Goal: Information Seeking & Learning: Check status

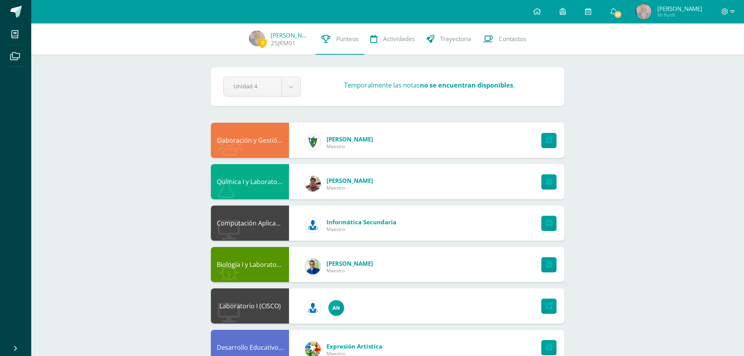
scroll to position [2, 0]
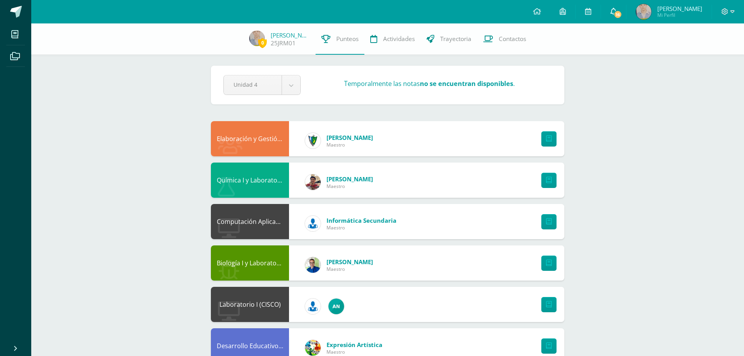
click at [615, 16] on span "16" at bounding box center [618, 14] width 9 height 9
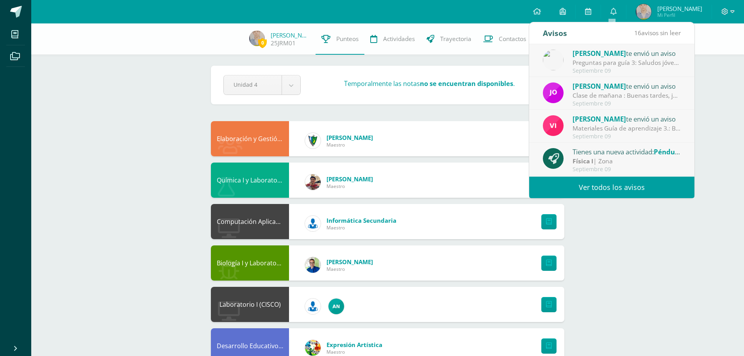
click at [624, 188] on link "Ver todos los avisos" at bounding box center [611, 187] width 165 height 21
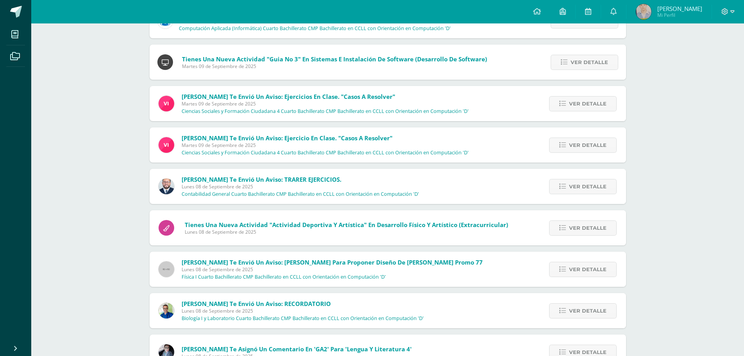
scroll to position [561, 0]
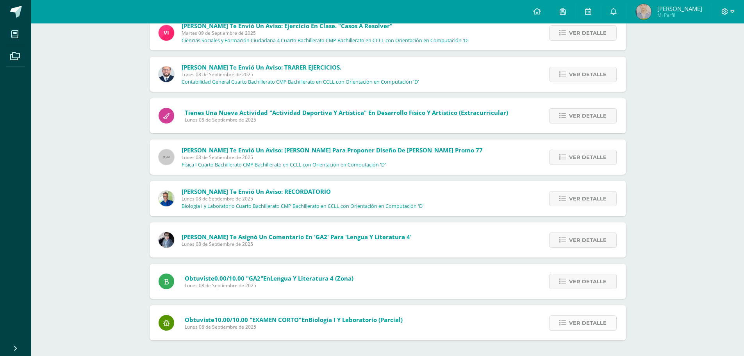
click at [582, 320] on span "Ver detalle" at bounding box center [588, 323] width 38 height 14
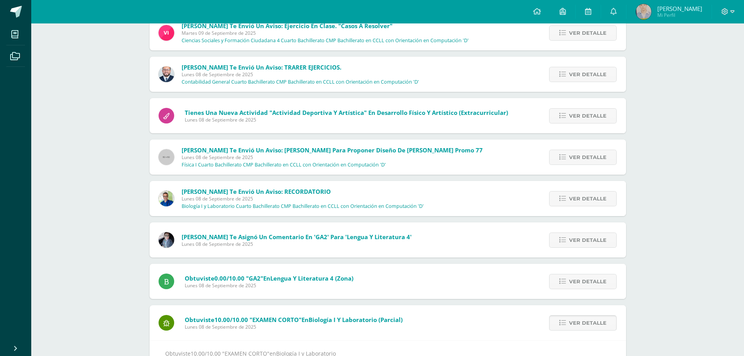
scroll to position [586, 0]
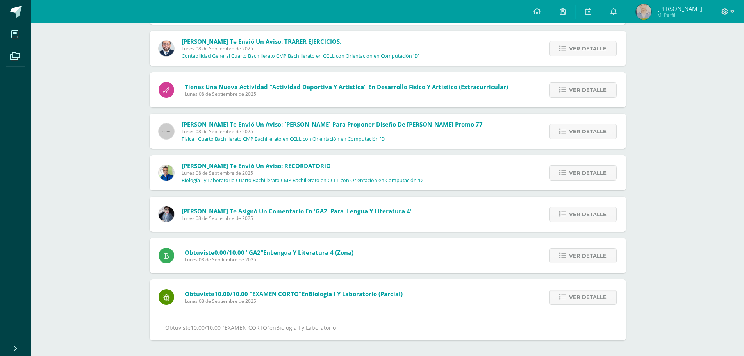
click at [573, 295] on span "Ver detalle" at bounding box center [588, 297] width 38 height 14
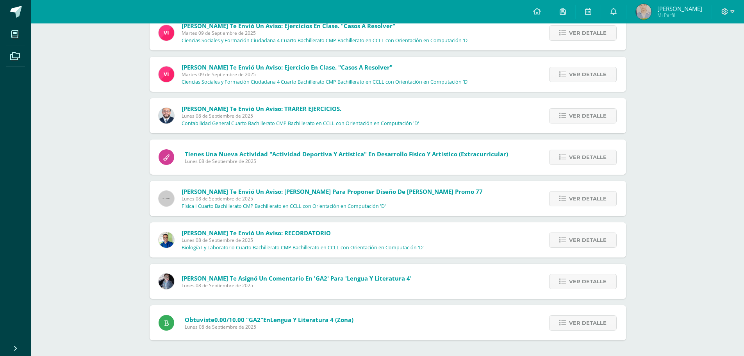
scroll to position [519, 0]
click at [592, 323] on span "Ver detalle" at bounding box center [588, 323] width 38 height 14
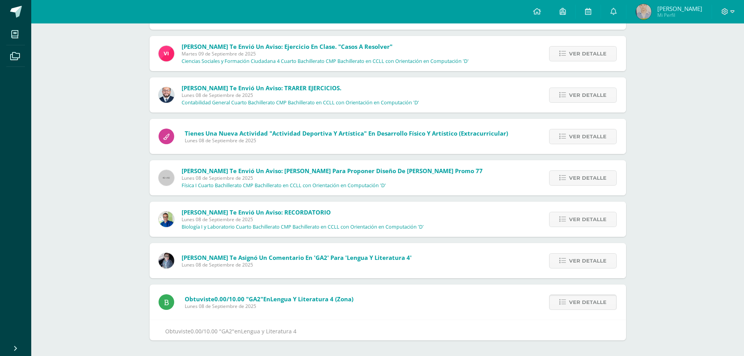
scroll to position [545, 0]
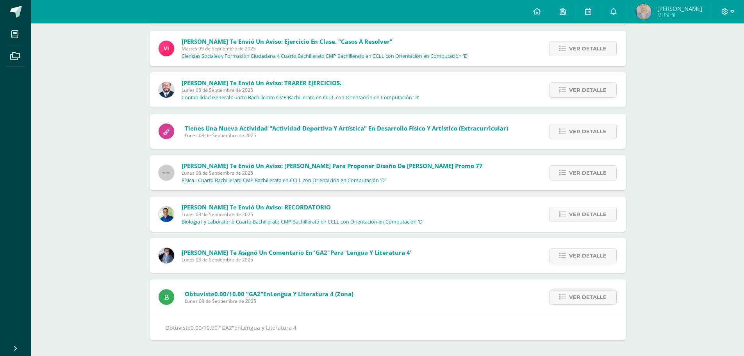
click at [589, 319] on div "Obtuviste 0.00/10.00 "GA2" en Lengua y Literatura 4" at bounding box center [388, 328] width 477 height 26
click at [581, 300] on span "Ver detalle" at bounding box center [588, 297] width 38 height 14
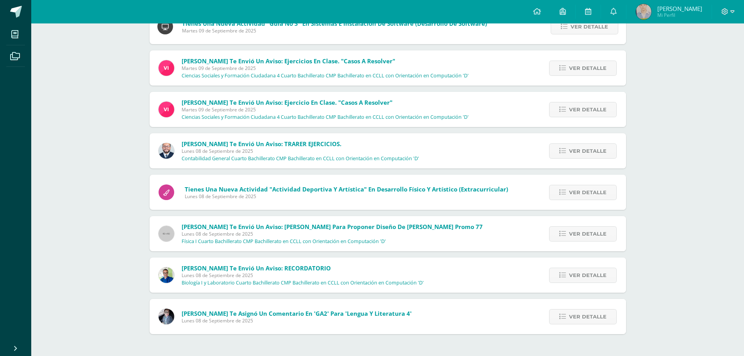
scroll to position [478, 0]
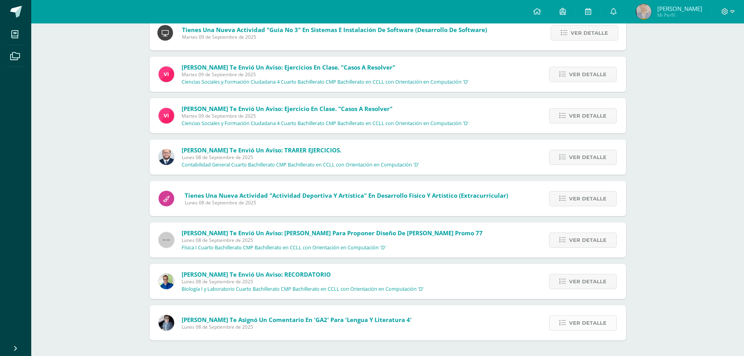
click at [591, 325] on span "Ver detalle" at bounding box center [588, 323] width 38 height 14
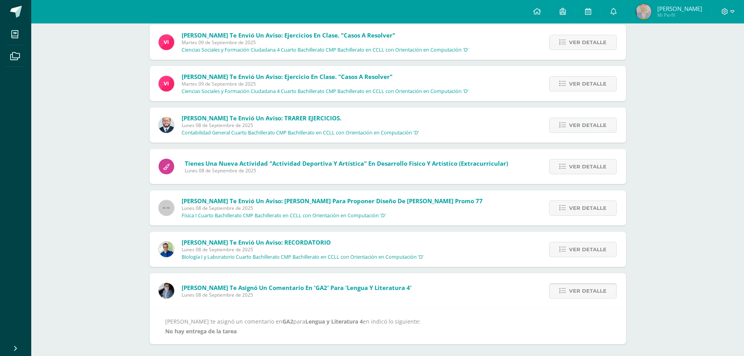
scroll to position [514, 0]
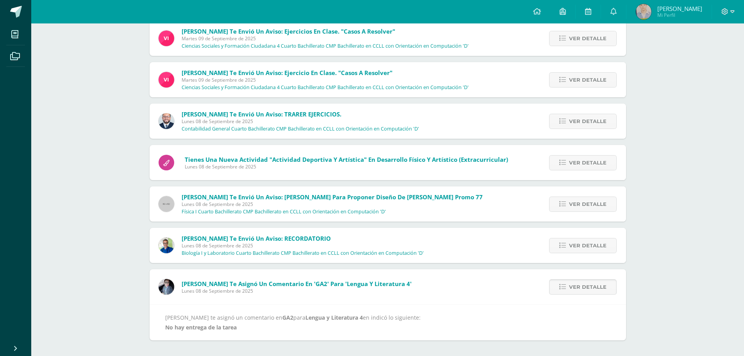
click at [572, 288] on span "Ver detalle" at bounding box center [588, 287] width 38 height 14
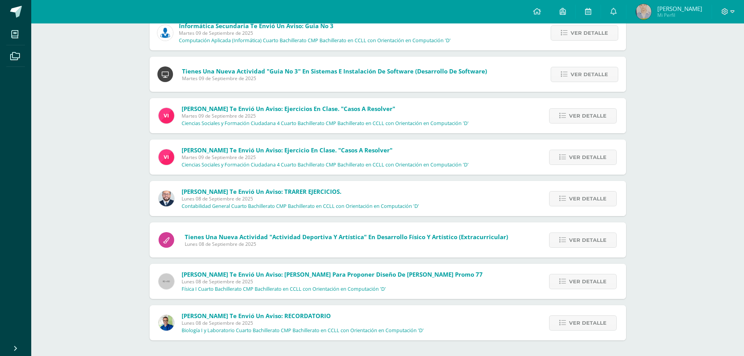
scroll to position [436, 0]
click at [585, 322] on span "Ver detalle" at bounding box center [588, 323] width 38 height 14
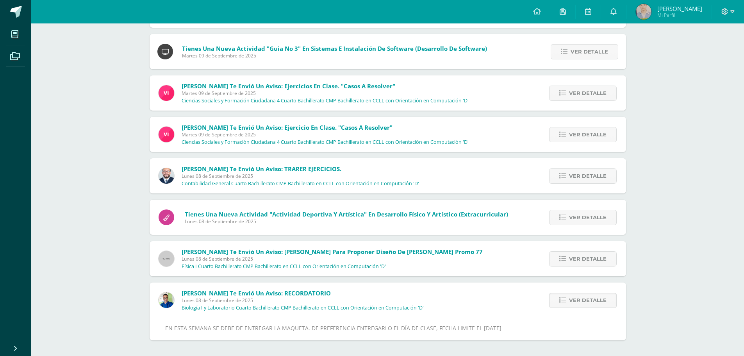
scroll to position [472, 0]
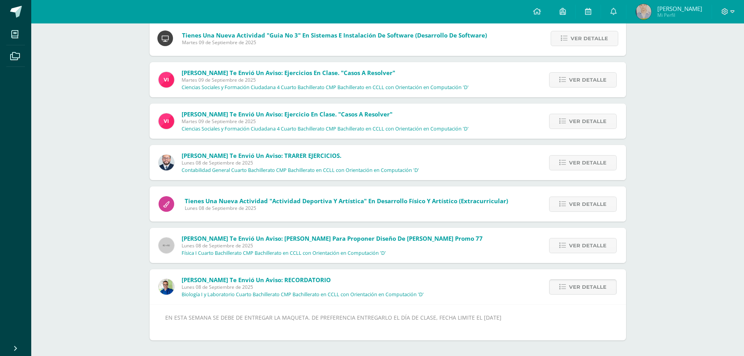
click at [589, 292] on span "Ver detalle" at bounding box center [588, 287] width 38 height 14
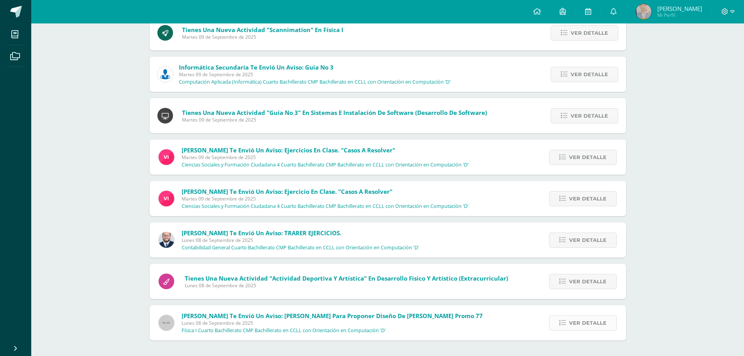
click at [597, 322] on span "Ver detalle" at bounding box center [588, 323] width 38 height 14
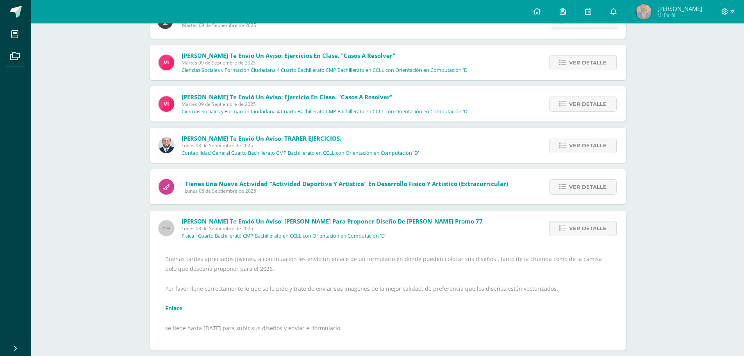
scroll to position [500, 0]
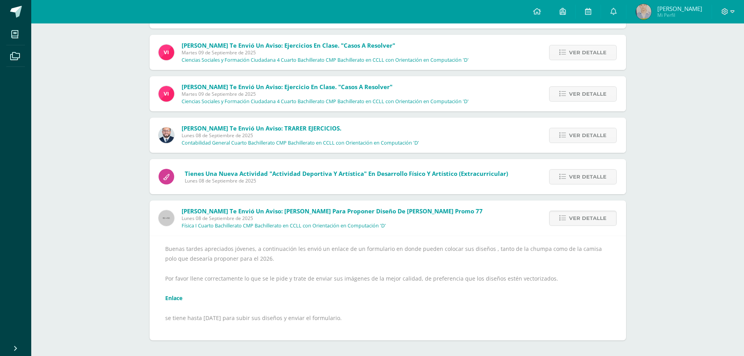
click at [173, 299] on link "Enlace" at bounding box center [173, 297] width 17 height 7
click at [572, 218] on span "Ver detalle" at bounding box center [588, 218] width 38 height 14
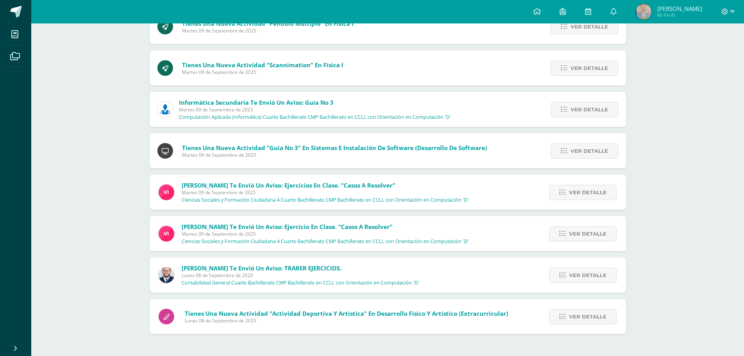
scroll to position [354, 0]
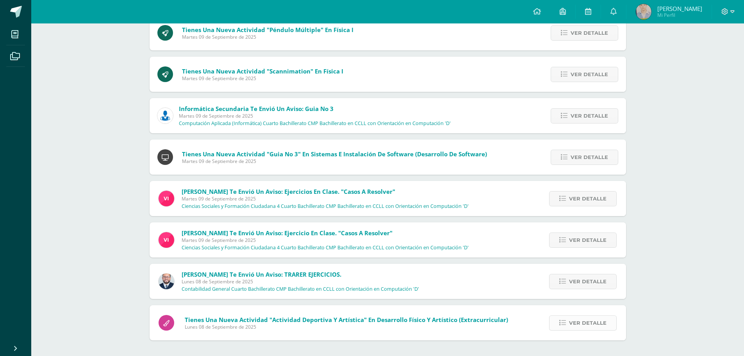
click at [578, 324] on span "Ver detalle" at bounding box center [588, 323] width 38 height 14
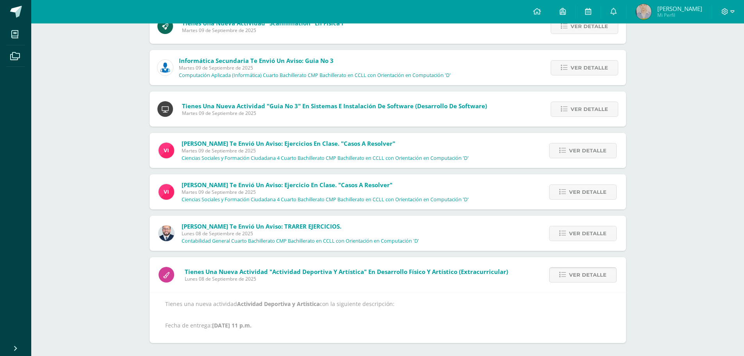
scroll to position [404, 0]
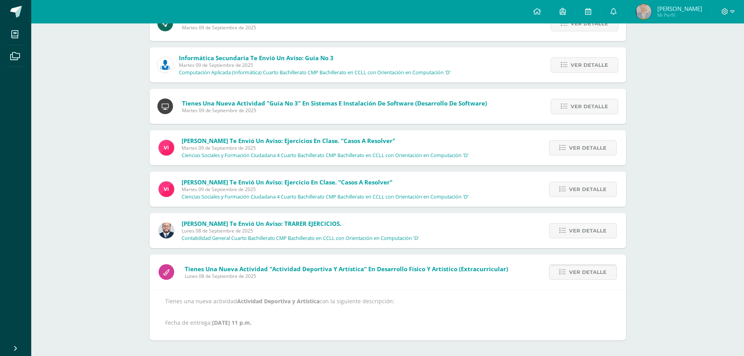
click at [588, 279] on span "Ver detalle" at bounding box center [588, 272] width 38 height 14
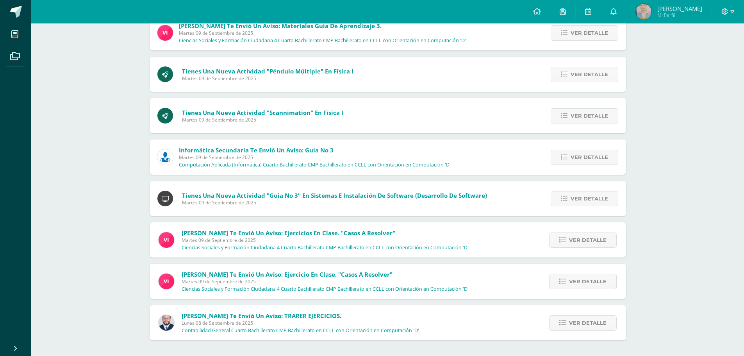
scroll to position [312, 0]
click at [589, 326] on span "Ver detalle" at bounding box center [588, 323] width 38 height 14
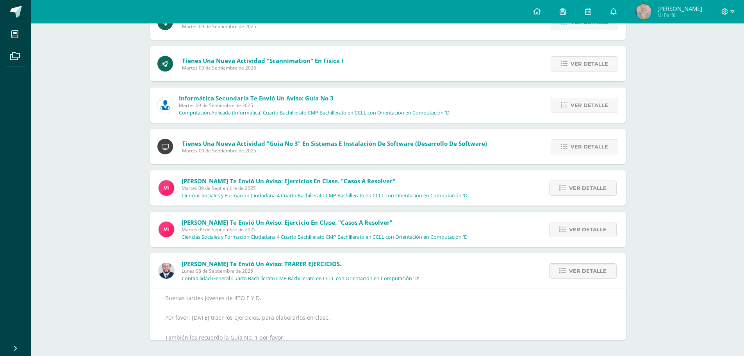
scroll to position [407, 0]
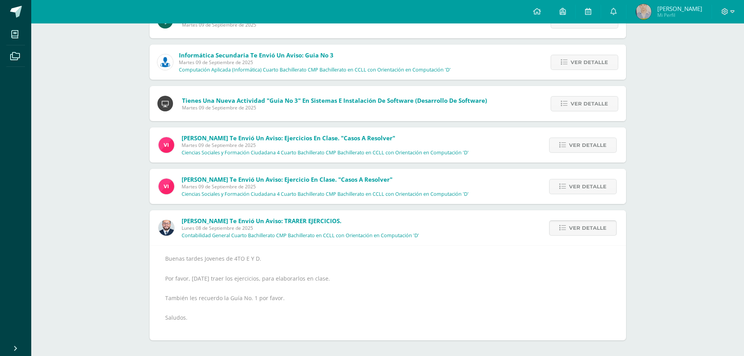
click at [585, 227] on span "Ver detalle" at bounding box center [588, 228] width 38 height 14
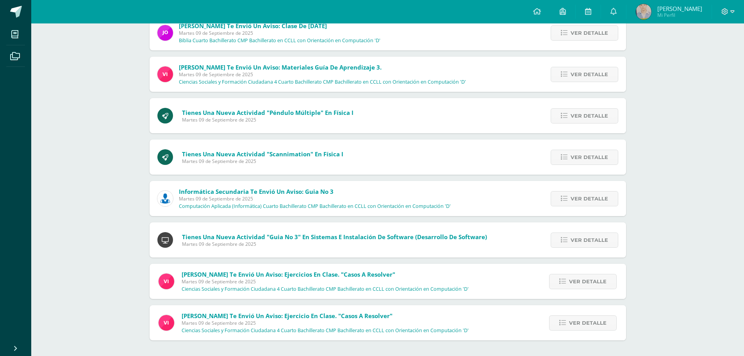
scroll to position [271, 0]
click at [600, 324] on span "Ver detalle" at bounding box center [588, 323] width 38 height 14
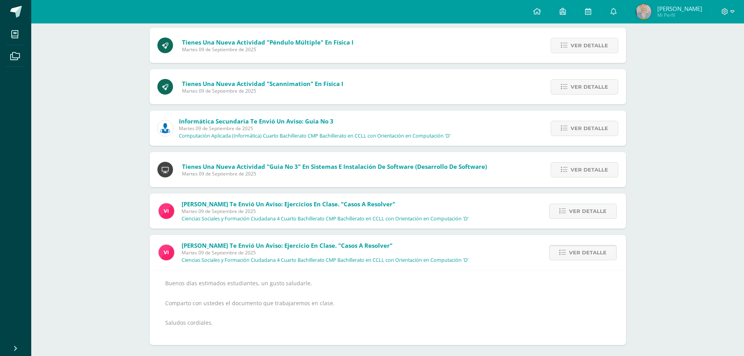
scroll to position [346, 0]
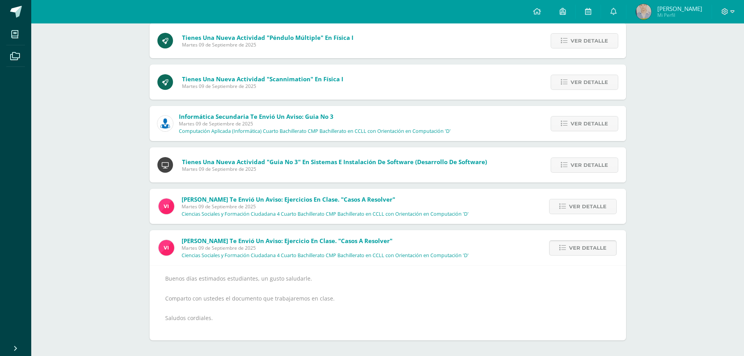
click at [573, 253] on span "Ver detalle" at bounding box center [588, 248] width 38 height 14
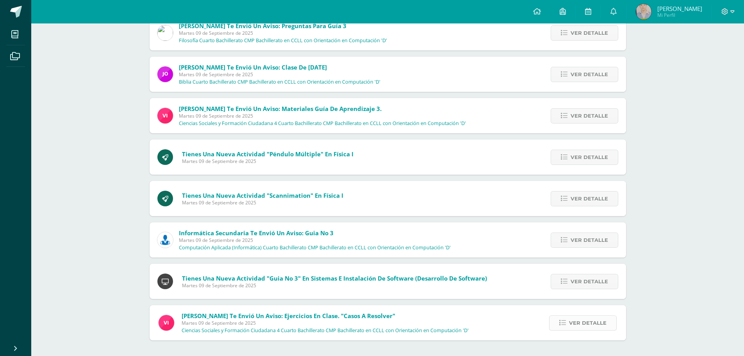
click at [587, 321] on span "Ver detalle" at bounding box center [588, 323] width 38 height 14
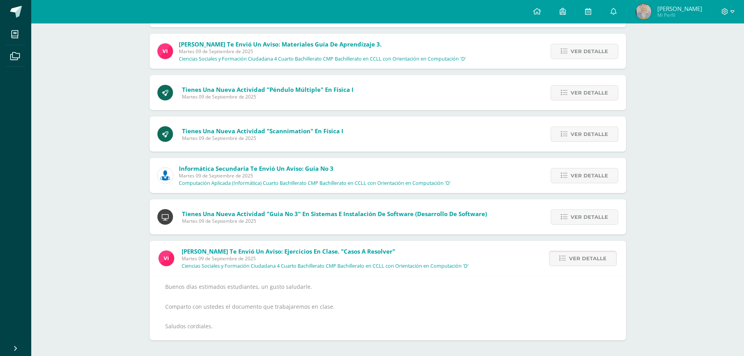
scroll to position [320, 0]
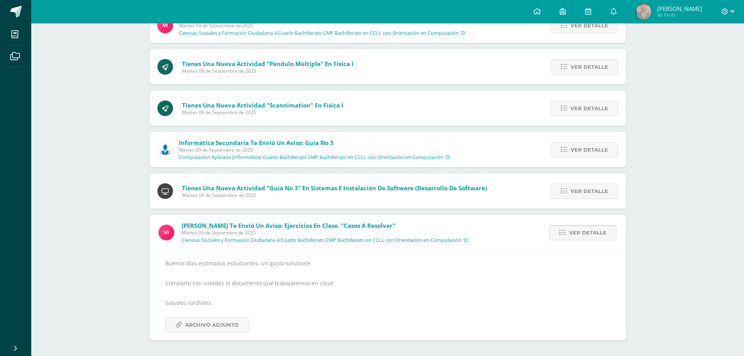
click at [585, 238] on span "Ver detalle" at bounding box center [588, 232] width 38 height 14
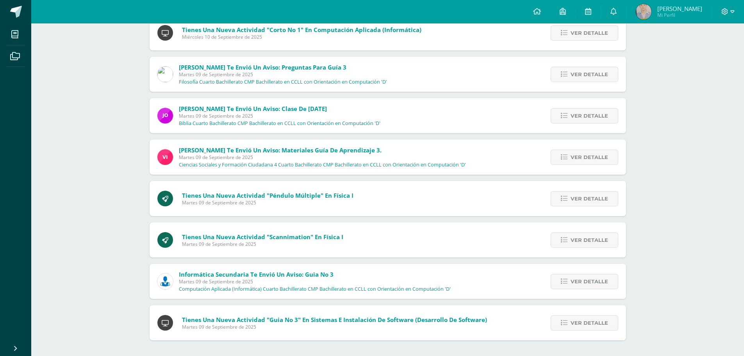
scroll to position [188, 0]
click at [593, 320] on span "Ver detalle" at bounding box center [590, 323] width 38 height 14
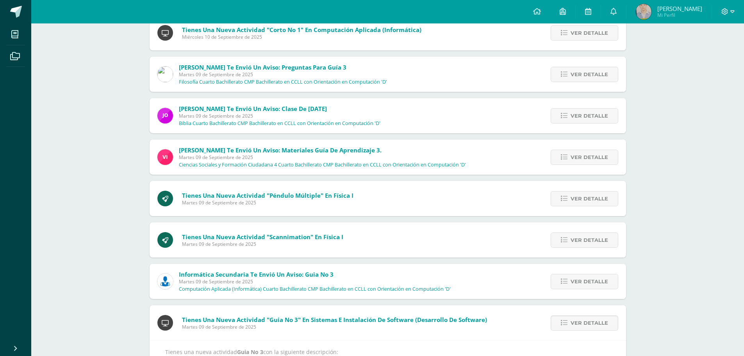
scroll to position [246, 0]
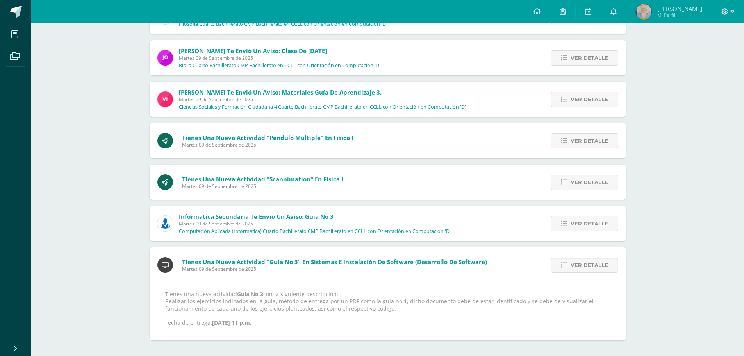
click at [591, 265] on span "Ver detalle" at bounding box center [590, 265] width 38 height 14
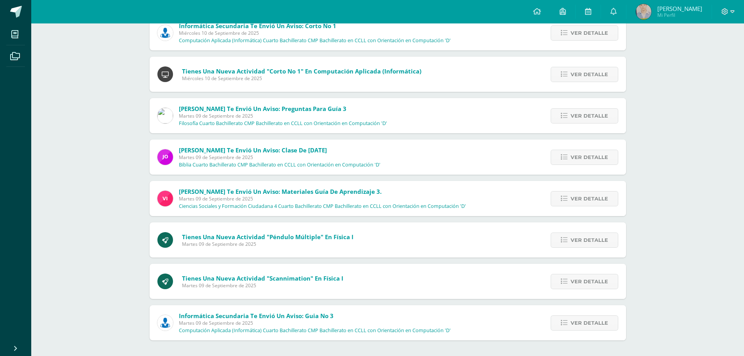
scroll to position [147, 0]
click at [588, 319] on span "Ver detalle" at bounding box center [590, 323] width 38 height 14
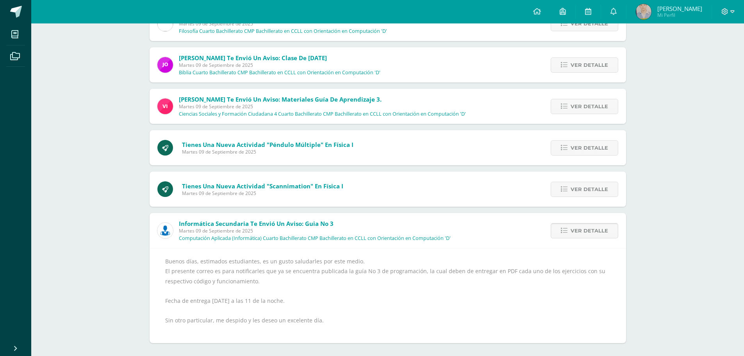
scroll to position [241, 0]
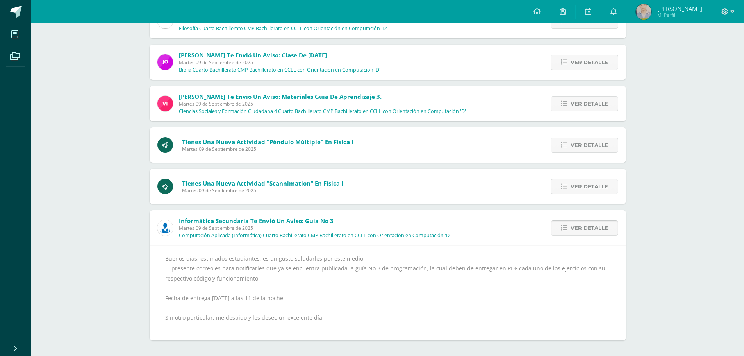
click at [597, 229] on span "Ver detalle" at bounding box center [590, 228] width 38 height 14
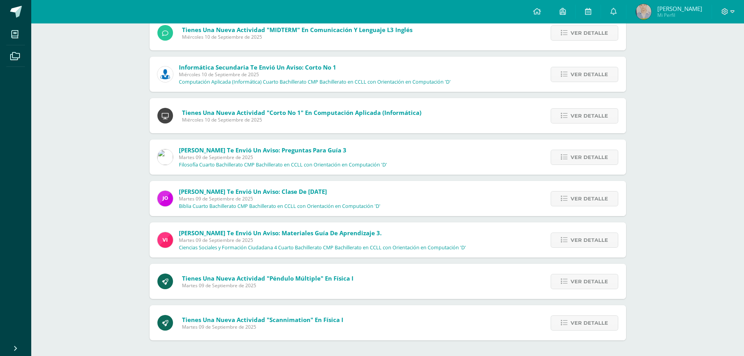
scroll to position [105, 0]
click at [595, 325] on span "Ver detalle" at bounding box center [590, 323] width 38 height 14
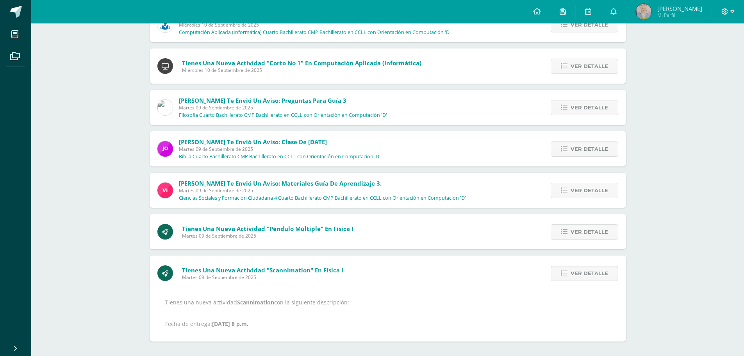
scroll to position [156, 0]
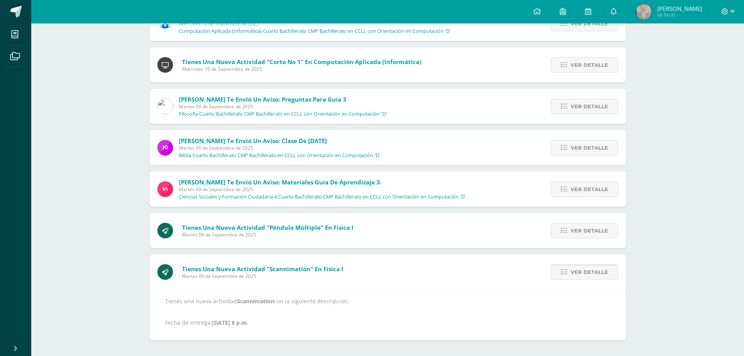
click at [588, 275] on span "Ver detalle" at bounding box center [590, 272] width 38 height 14
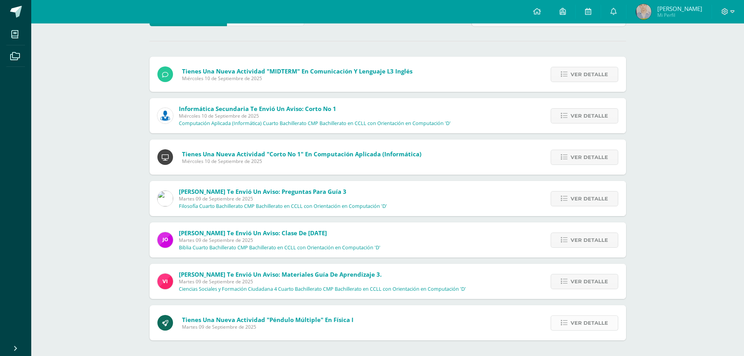
click at [592, 322] on span "Ver detalle" at bounding box center [590, 323] width 38 height 14
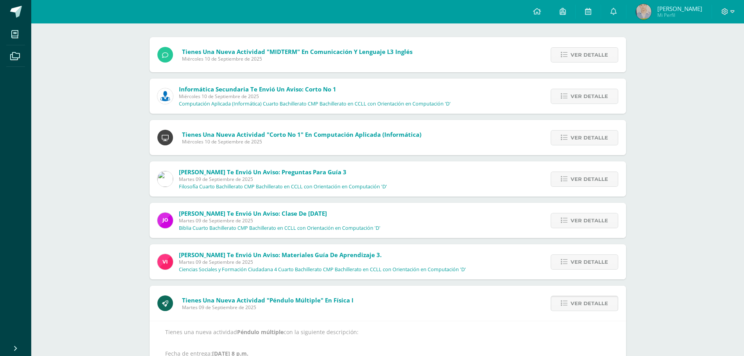
scroll to position [114, 0]
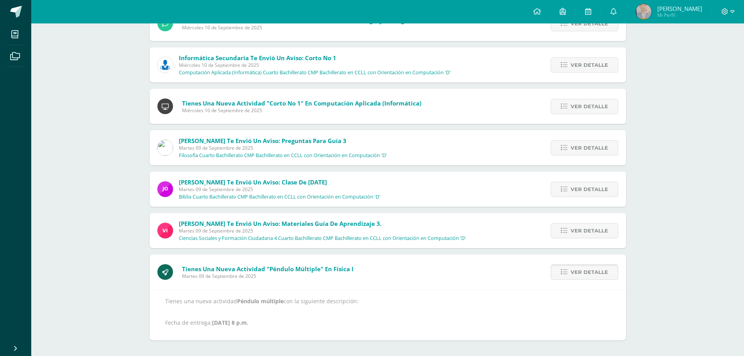
click at [592, 275] on span "Ver detalle" at bounding box center [590, 272] width 38 height 14
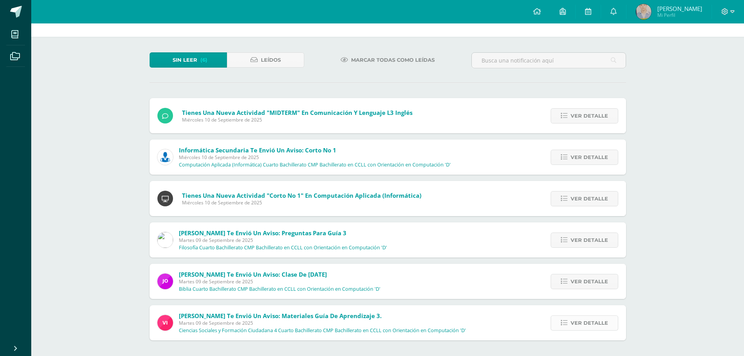
scroll to position [22, 0]
click at [594, 322] on span "Ver detalle" at bounding box center [590, 323] width 38 height 14
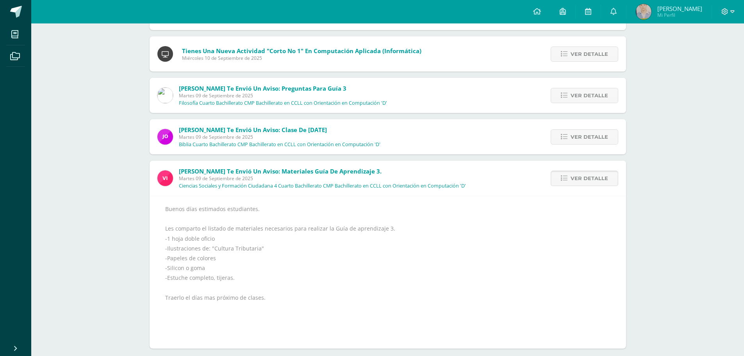
scroll to position [176, 0]
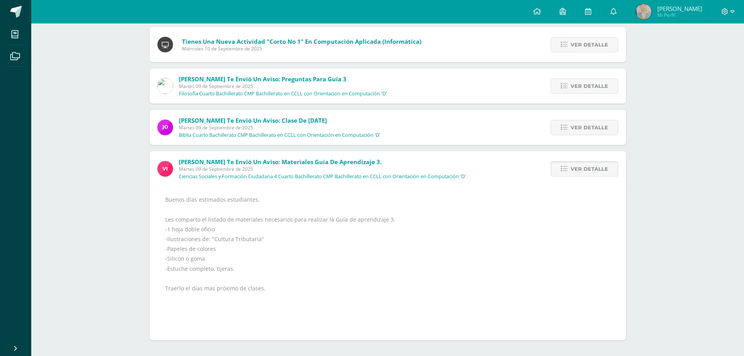
click at [578, 171] on span "Ver detalle" at bounding box center [590, 169] width 38 height 14
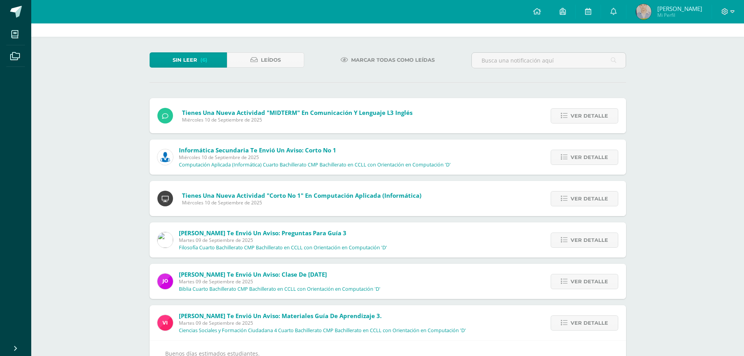
scroll to position [0, 0]
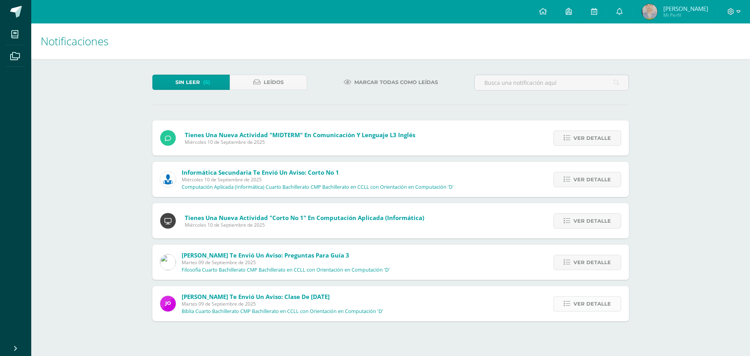
click at [597, 297] on span "Ver detalle" at bounding box center [593, 304] width 38 height 14
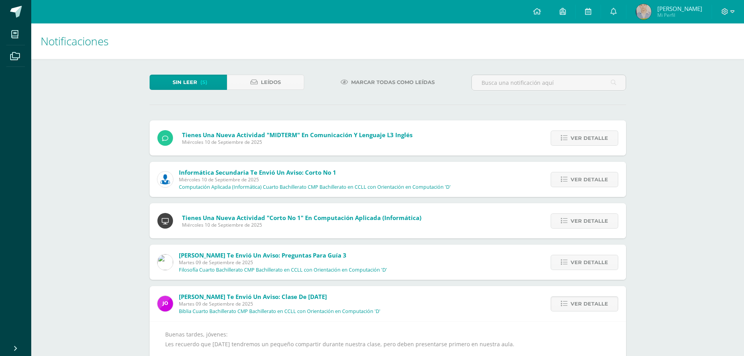
scroll to position [36, 0]
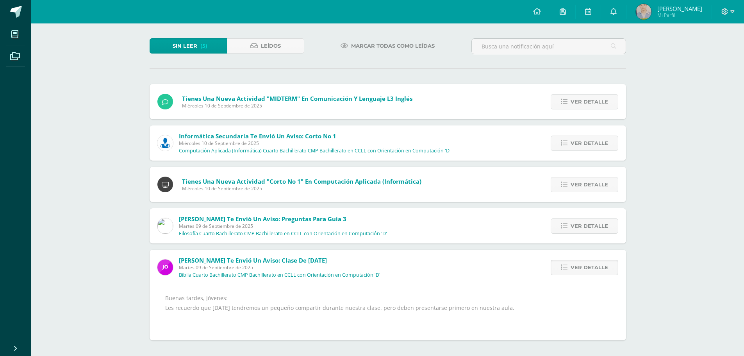
click at [587, 266] on span "Ver detalle" at bounding box center [590, 267] width 38 height 14
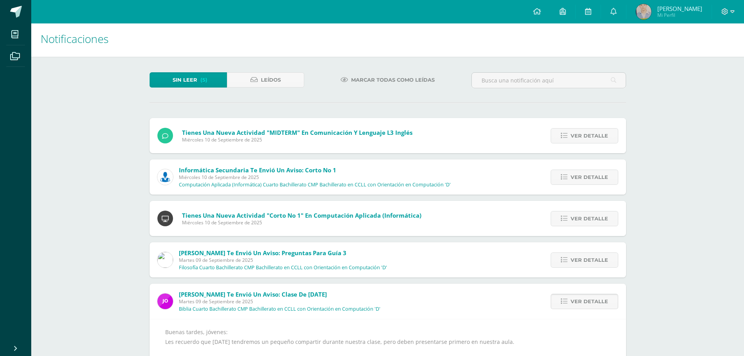
scroll to position [0, 0]
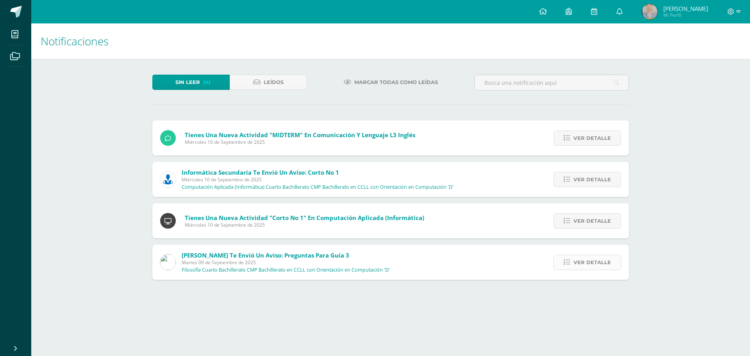
click at [587, 268] on span "Ver detalle" at bounding box center [593, 262] width 38 height 14
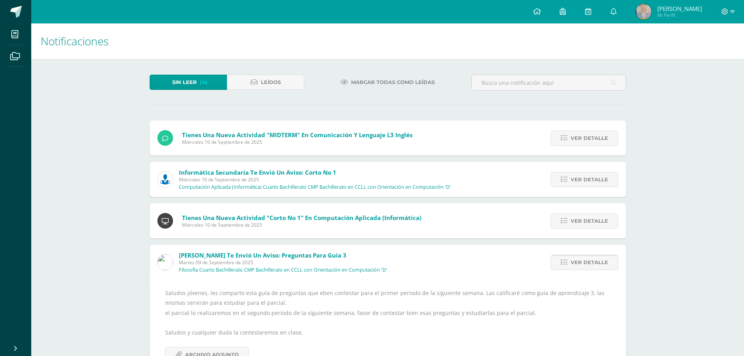
scroll to position [30, 0]
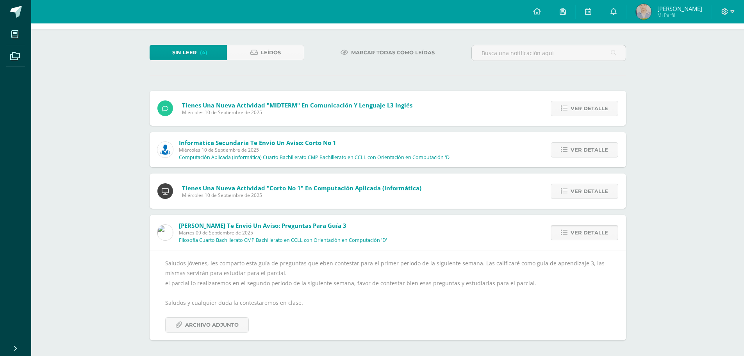
click at [595, 238] on span "Ver detalle" at bounding box center [590, 232] width 38 height 14
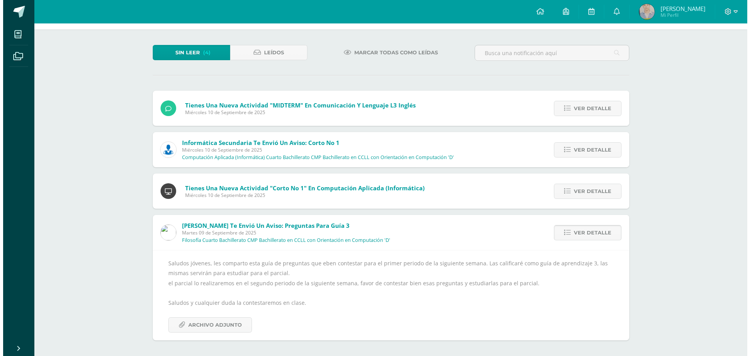
scroll to position [0, 0]
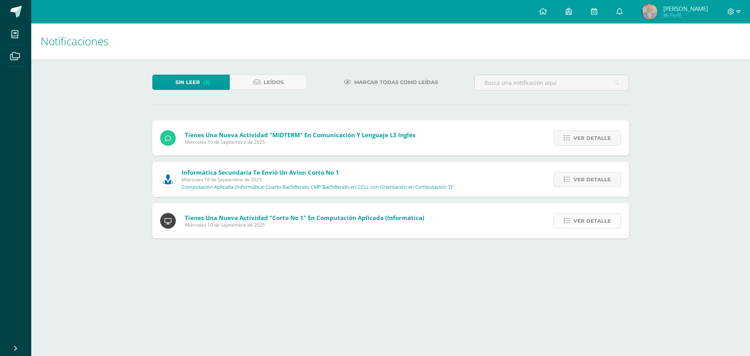
click at [589, 221] on span "Ver detalle" at bounding box center [593, 221] width 38 height 14
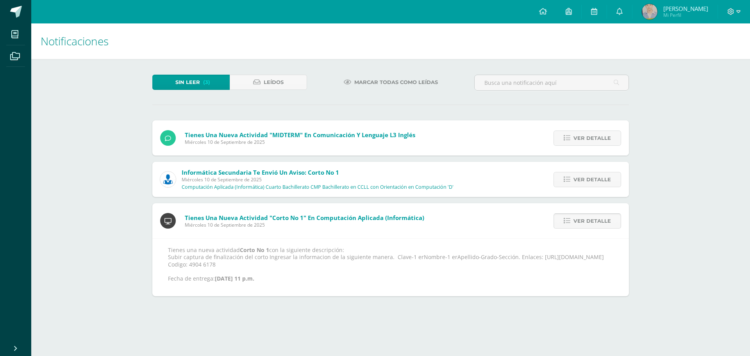
click at [589, 221] on span "Ver detalle" at bounding box center [593, 221] width 38 height 14
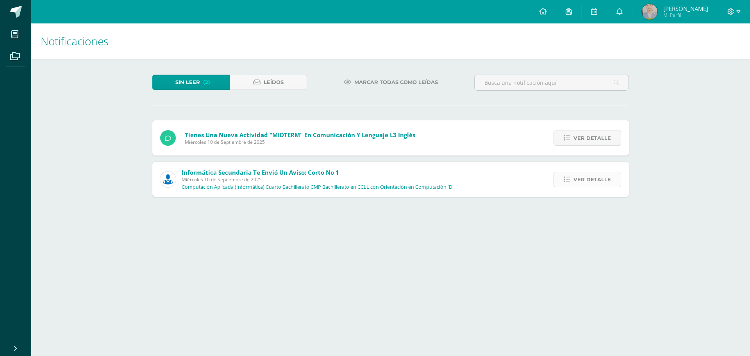
click at [592, 182] on span "Ver detalle" at bounding box center [593, 179] width 38 height 14
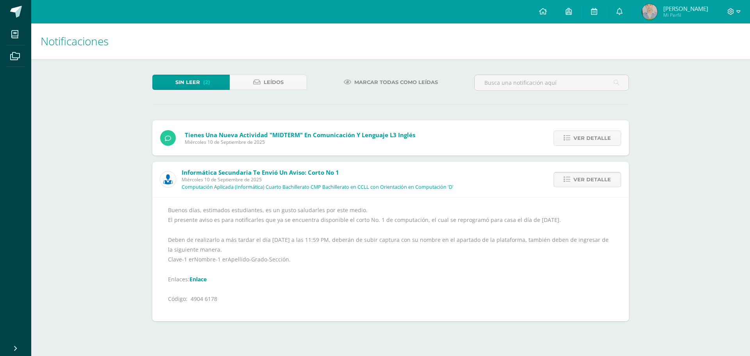
click at [592, 182] on span "Ver detalle" at bounding box center [593, 179] width 38 height 14
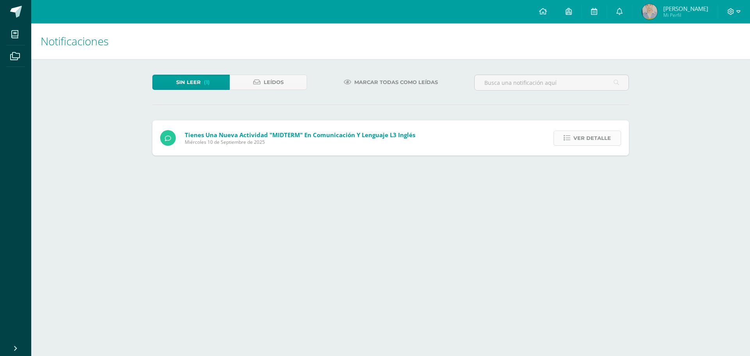
click at [587, 136] on span "Ver detalle" at bounding box center [593, 138] width 38 height 14
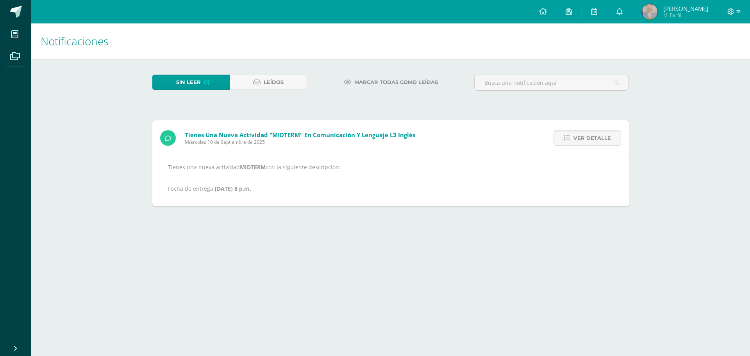
click at [587, 137] on span "Ver detalle" at bounding box center [593, 138] width 38 height 14
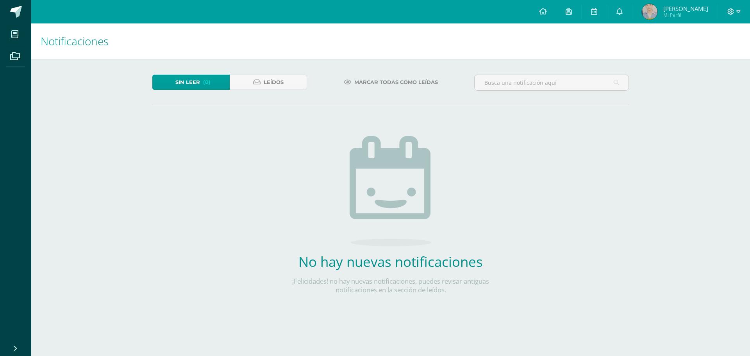
click at [648, 12] on img at bounding box center [650, 12] width 16 height 16
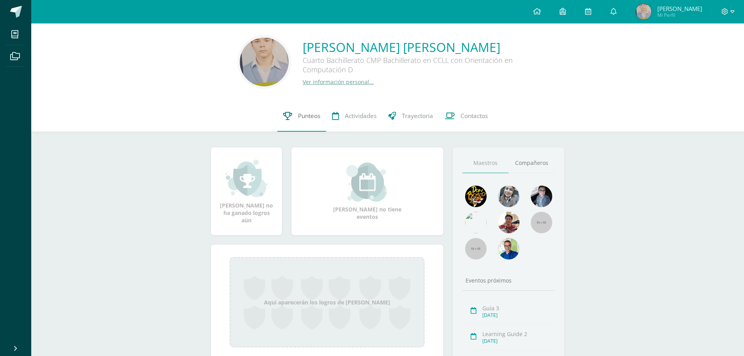
click at [305, 119] on span "Punteos" at bounding box center [309, 116] width 22 height 8
